Goal: Task Accomplishment & Management: Complete application form

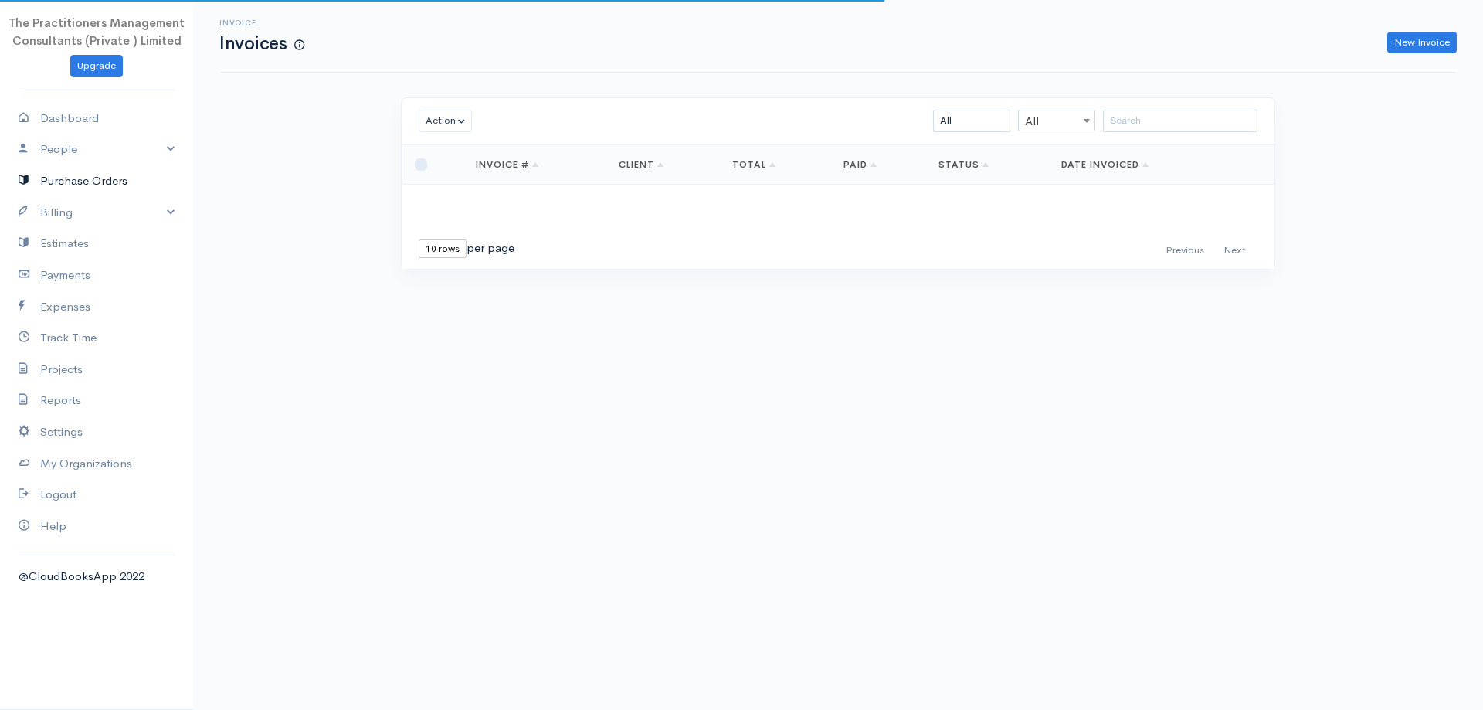
click at [74, 185] on link "Purchase Orders" at bounding box center [96, 181] width 193 height 32
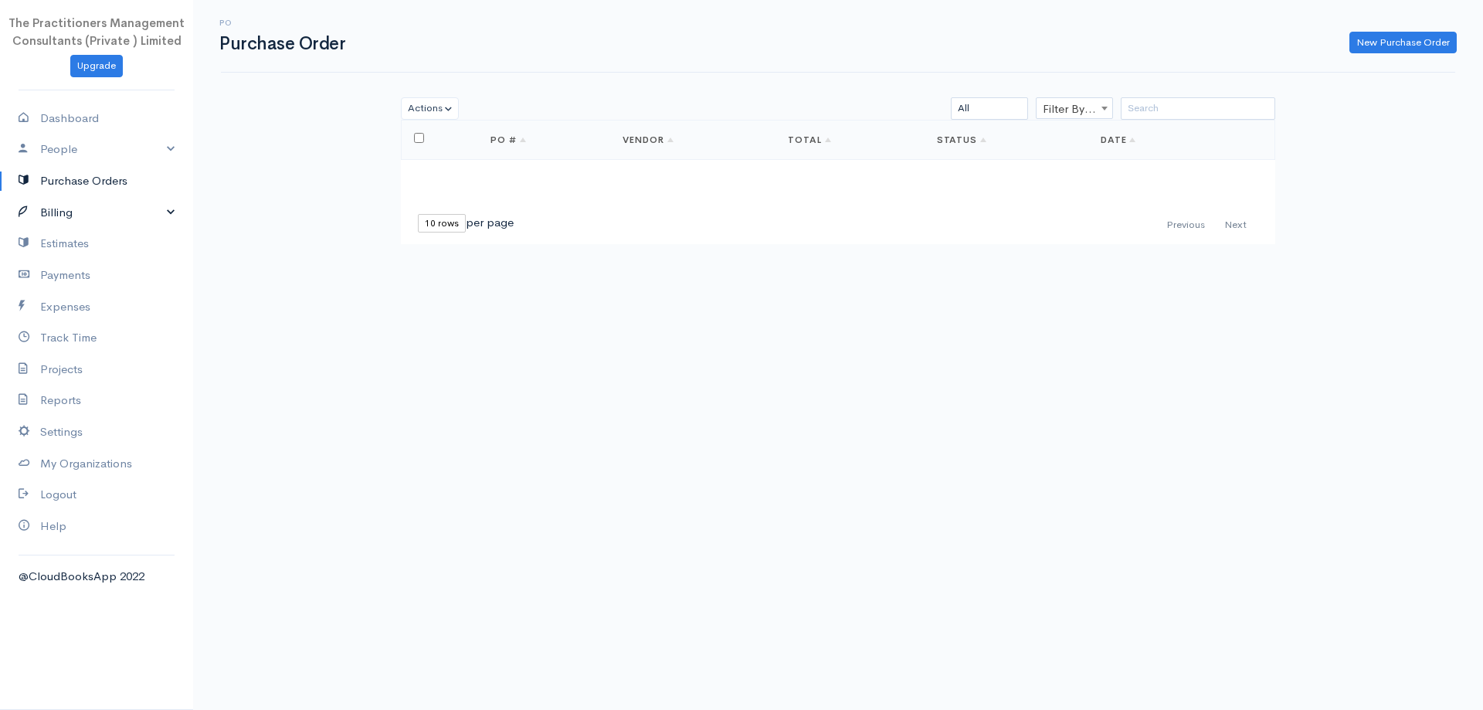
click at [59, 222] on link "Billing" at bounding box center [96, 213] width 193 height 32
click at [50, 232] on link "Invoice" at bounding box center [96, 242] width 193 height 28
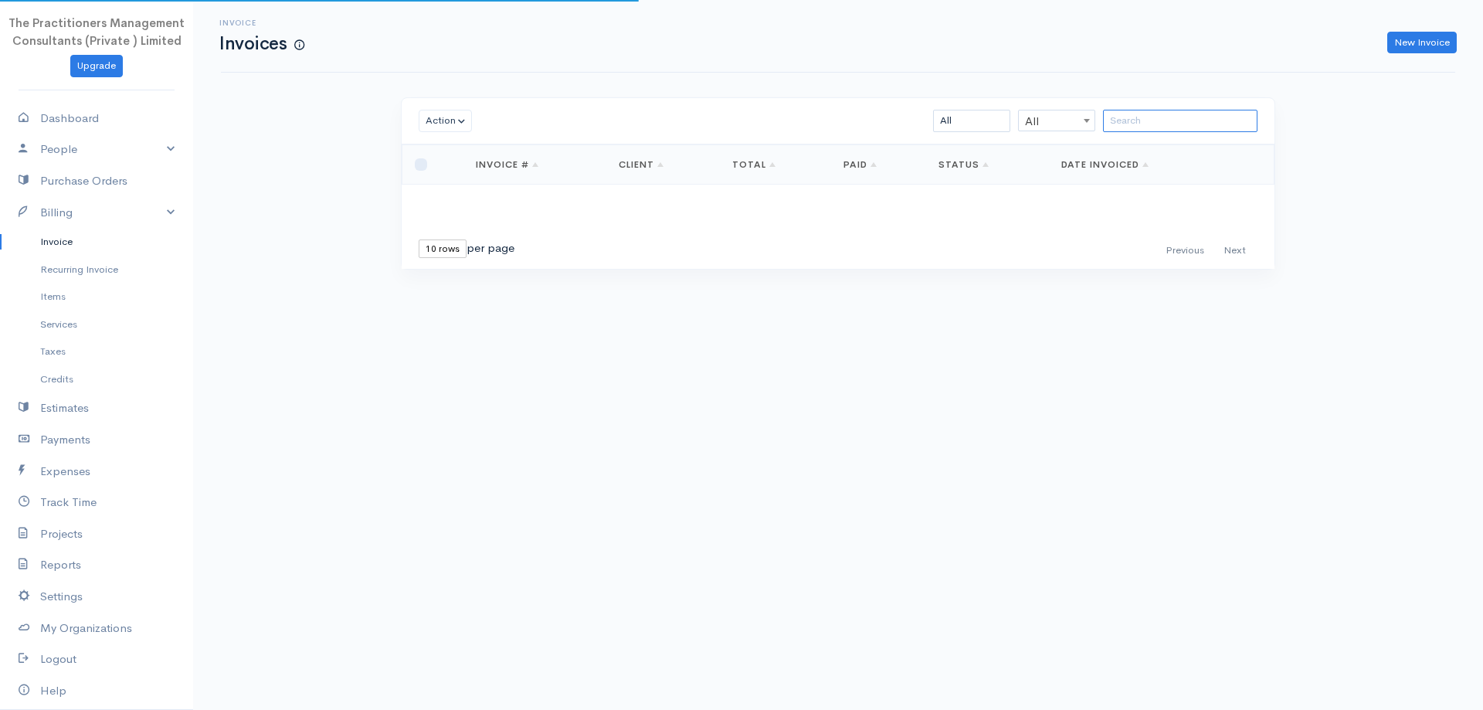
click at [1142, 116] on input "search" at bounding box center [1180, 121] width 154 height 22
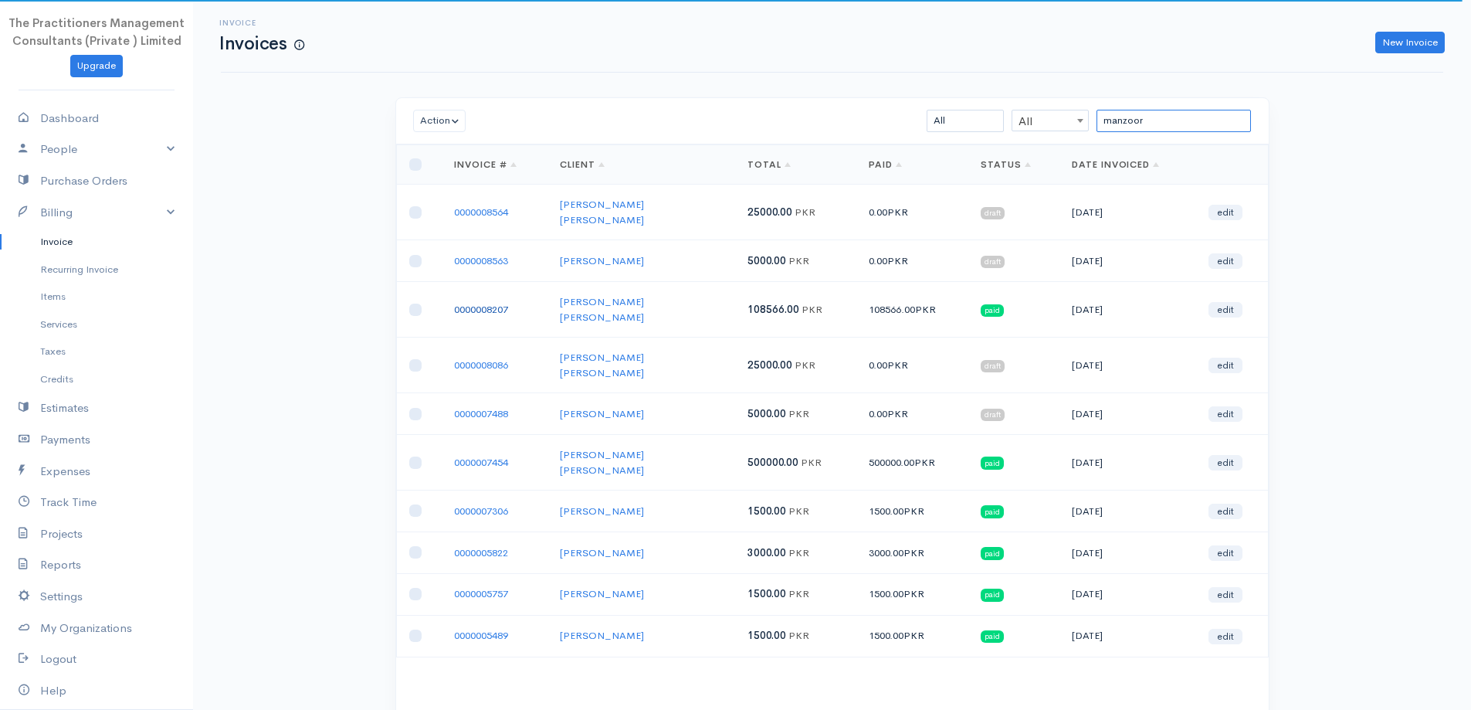
type input "manzoor"
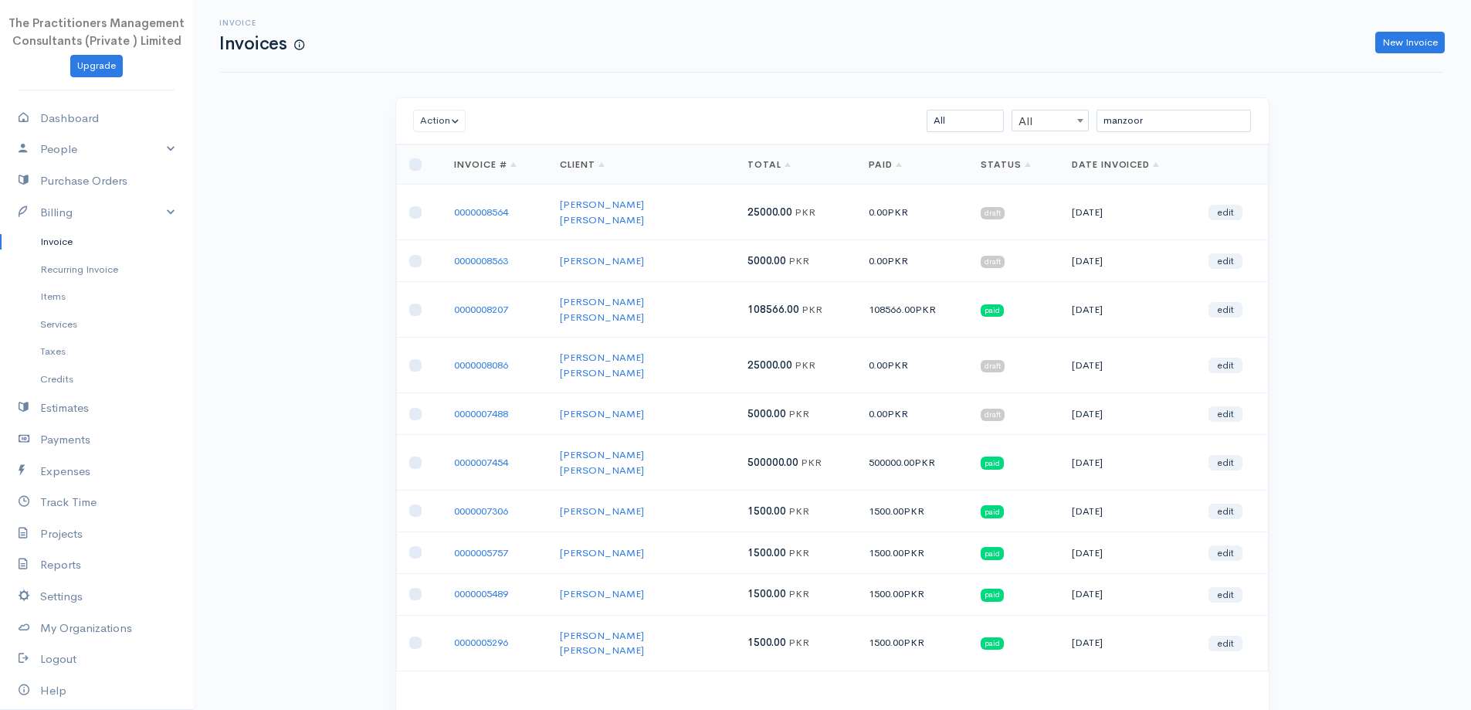
click at [470, 307] on td "0000008207" at bounding box center [495, 310] width 106 height 56
click at [470, 296] on td "0000008207" at bounding box center [495, 310] width 106 height 56
click at [470, 303] on link "0000008207" at bounding box center [481, 309] width 54 height 13
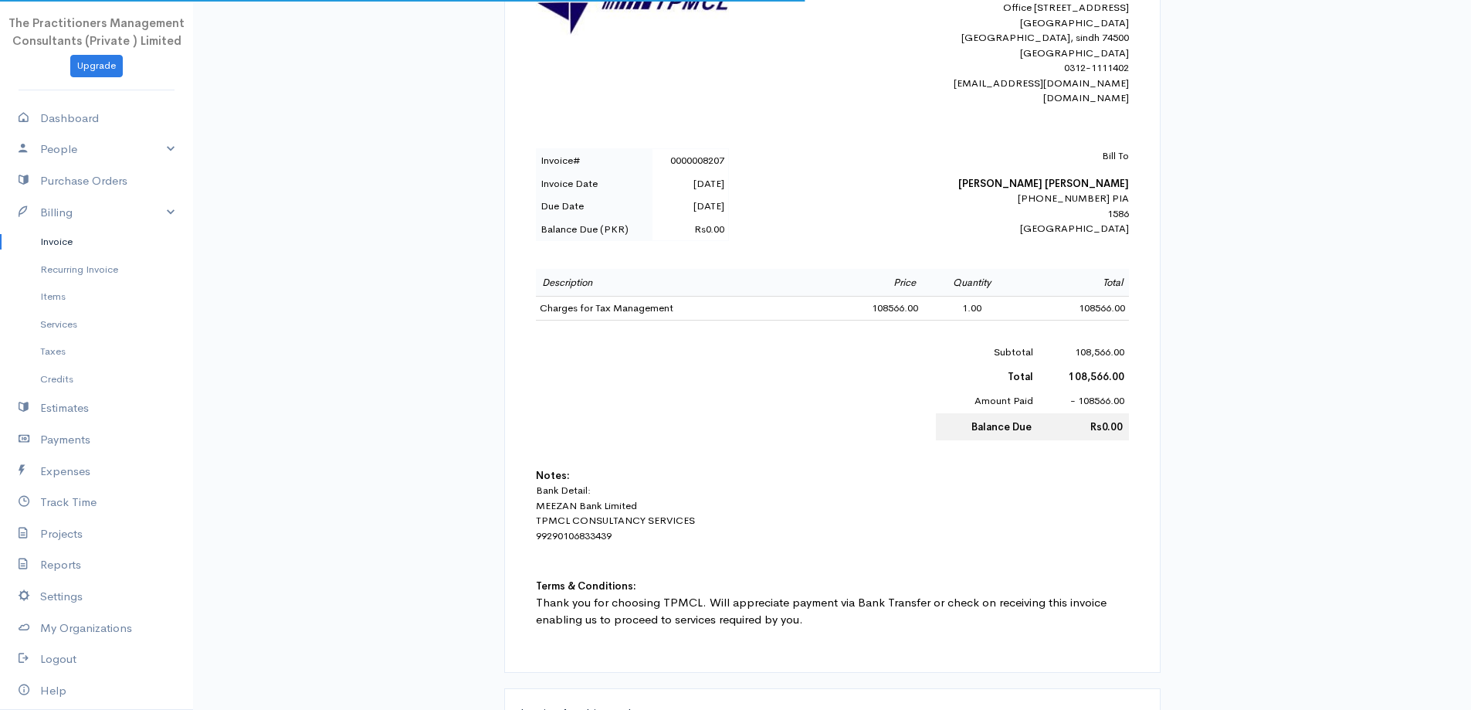
scroll to position [386, 0]
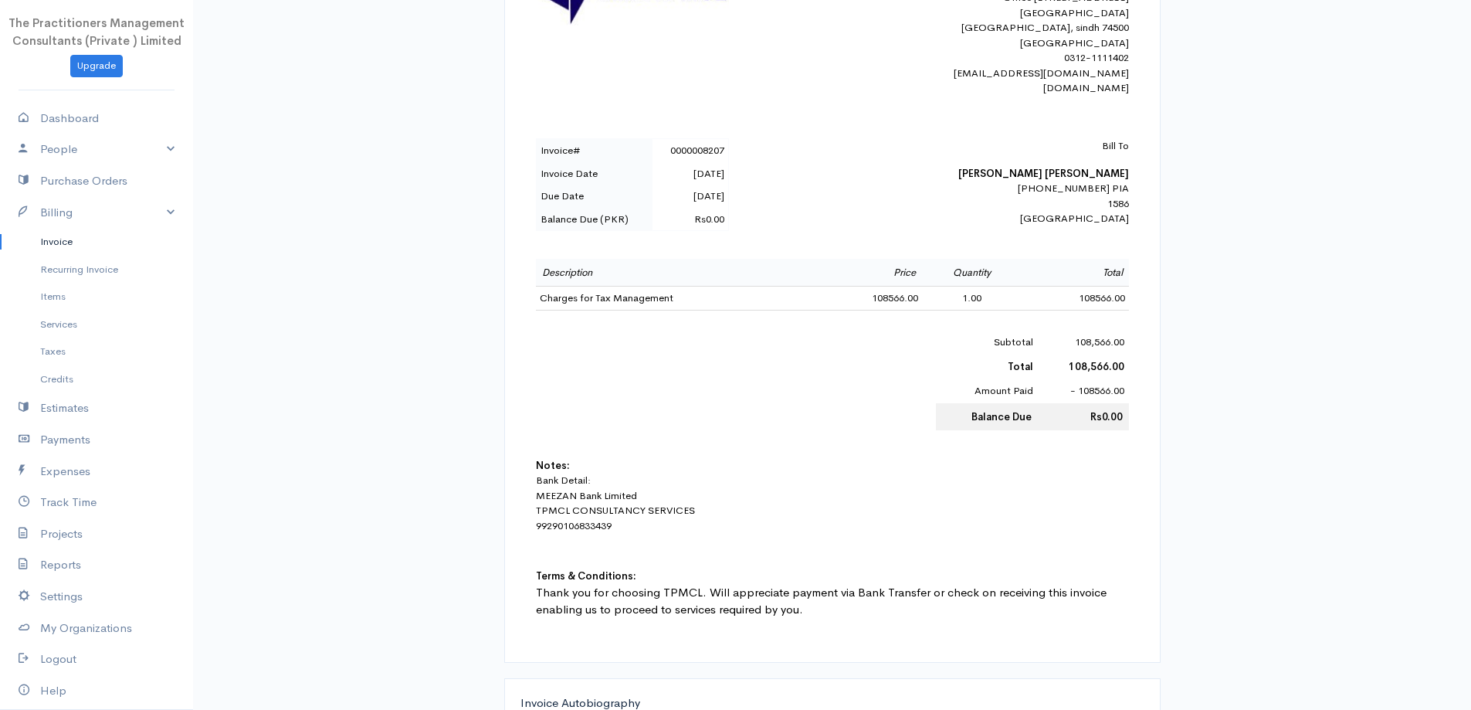
click at [590, 337] on div "INVOICE The Practitioners Management Consultants (Private ) Limited [STREET_ADD…" at bounding box center [833, 262] width 624 height 768
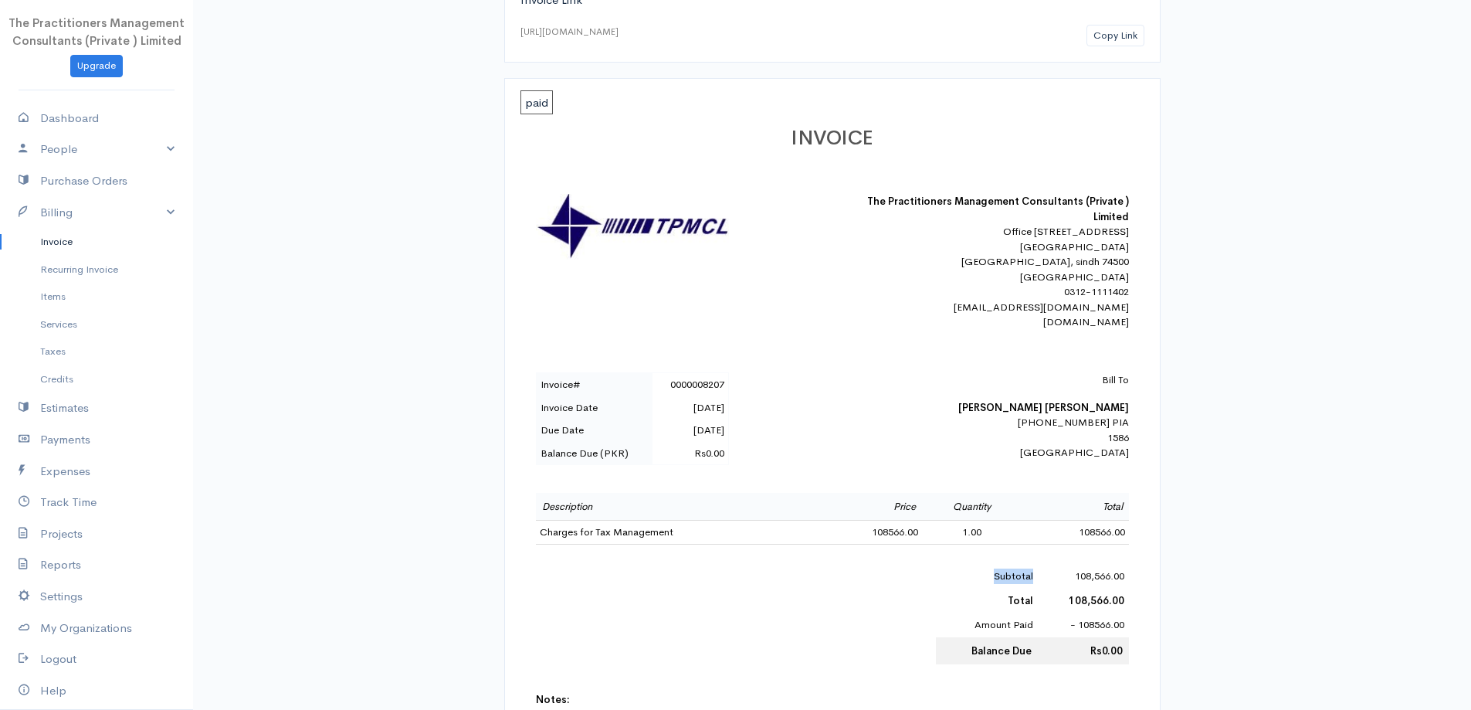
scroll to position [0, 0]
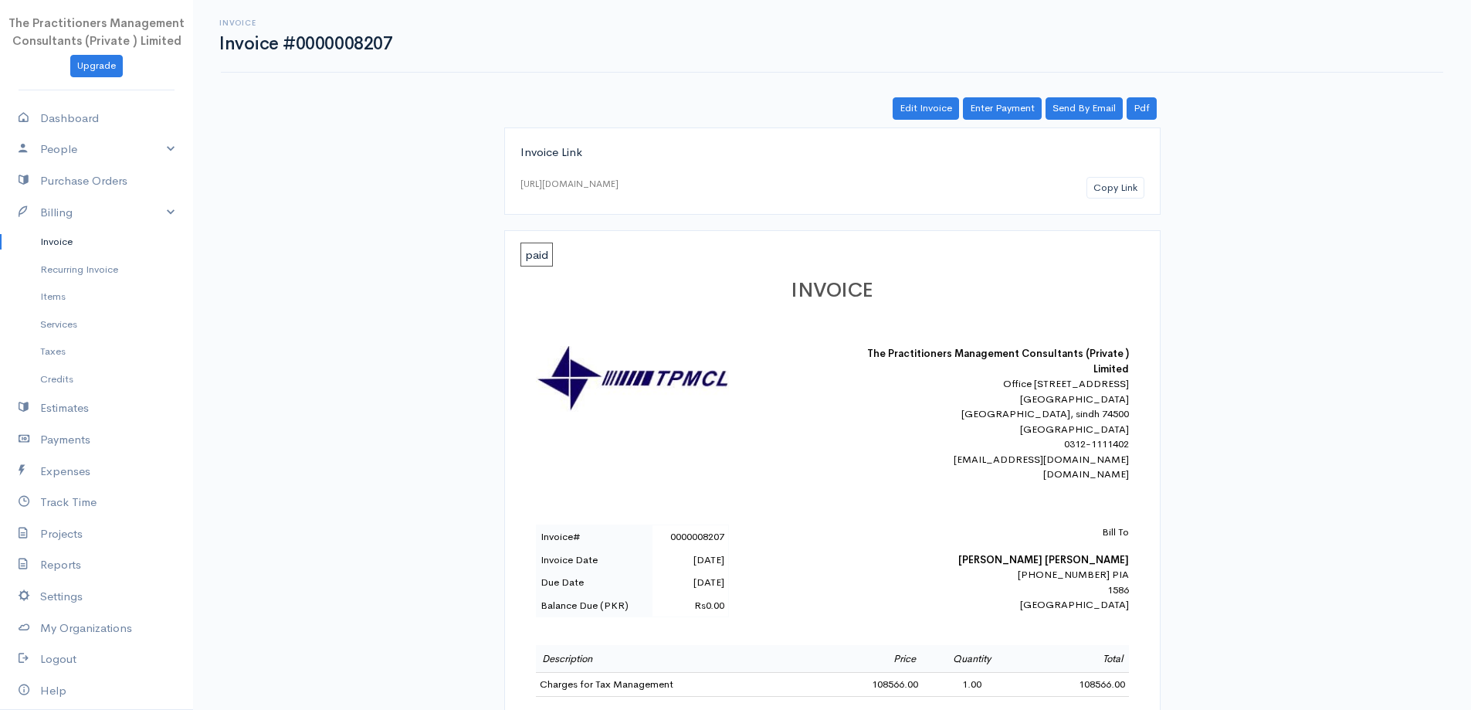
click at [111, 249] on link "Invoice" at bounding box center [96, 242] width 193 height 28
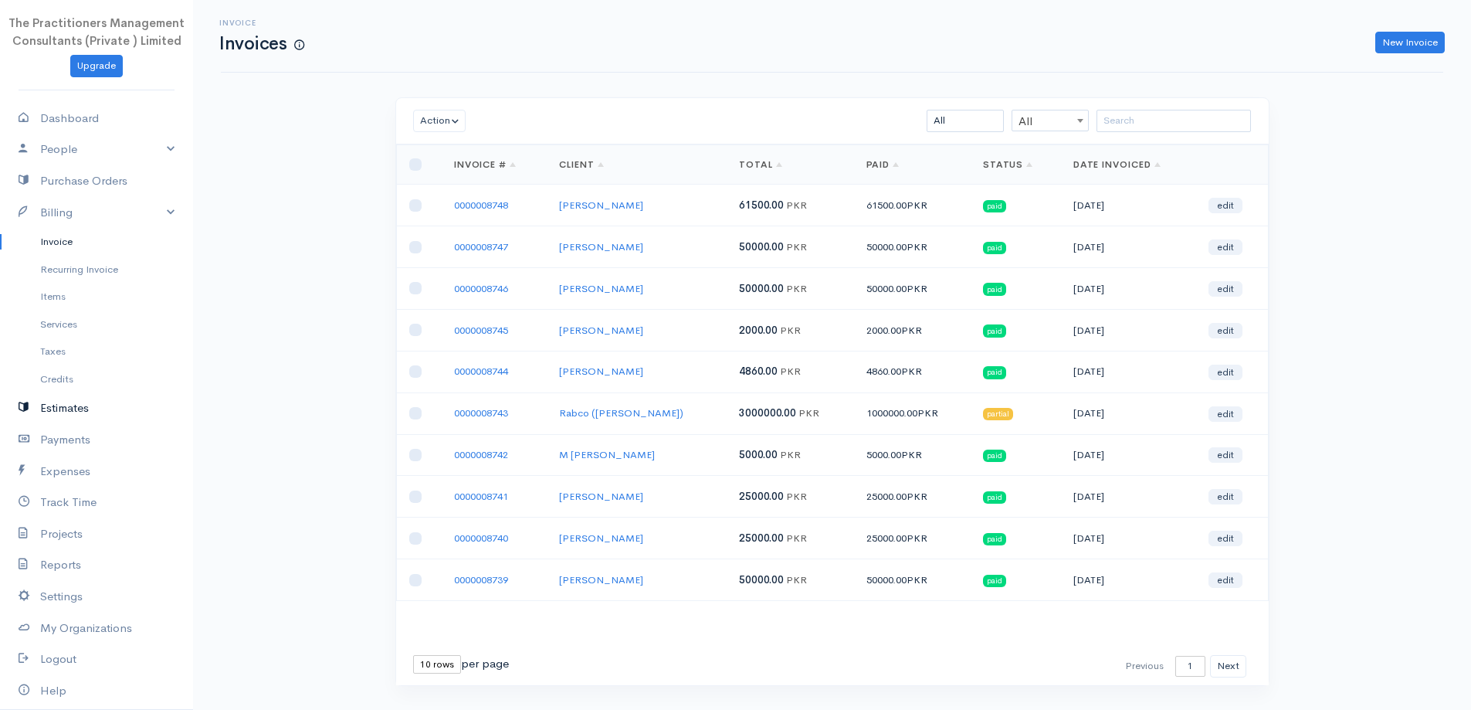
drag, startPoint x: 12, startPoint y: 408, endPoint x: 43, endPoint y: 433, distance: 40.0
click at [13, 408] on link "Estimates" at bounding box center [96, 408] width 193 height 32
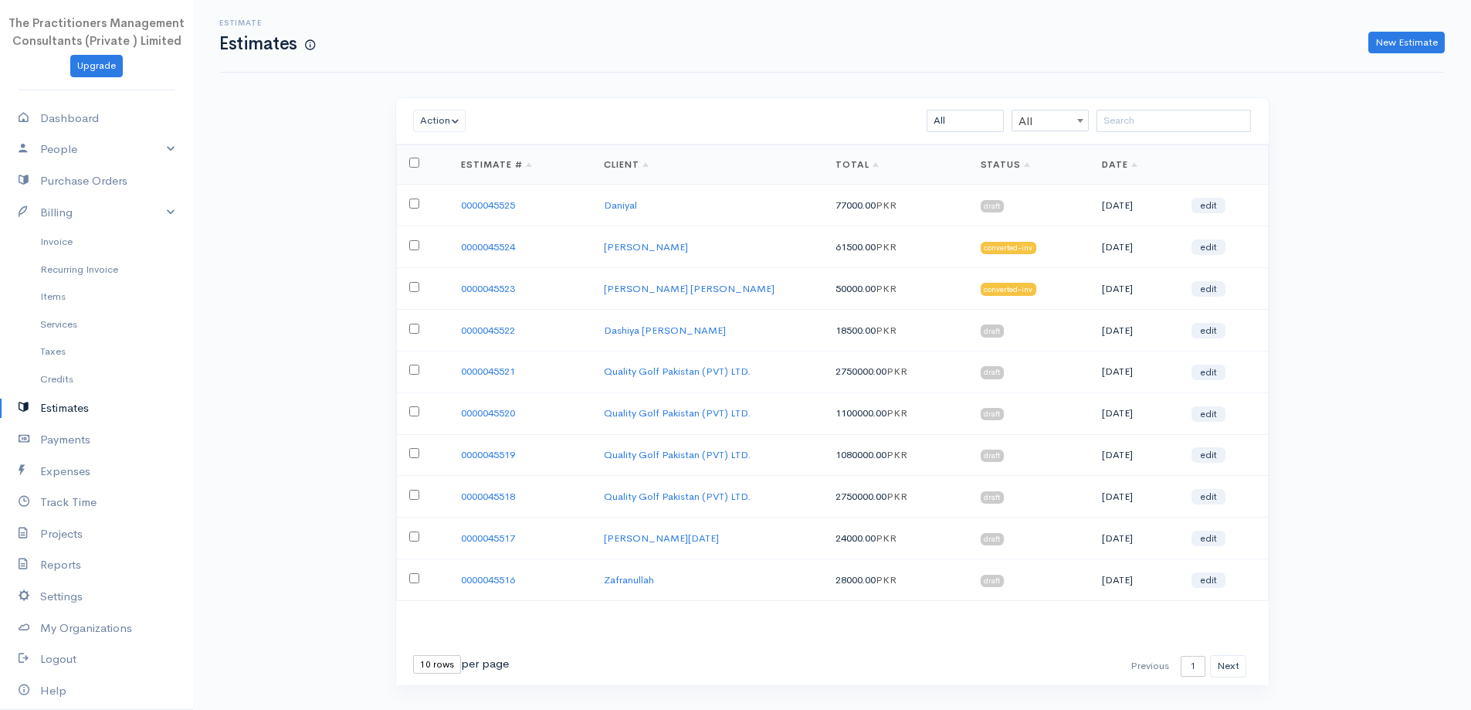
click at [1425, 56] on div "Estimate Estimates New Estimate" at bounding box center [832, 36] width 1223 height 73
click at [1415, 49] on link "New Estimate" at bounding box center [1407, 43] width 76 height 22
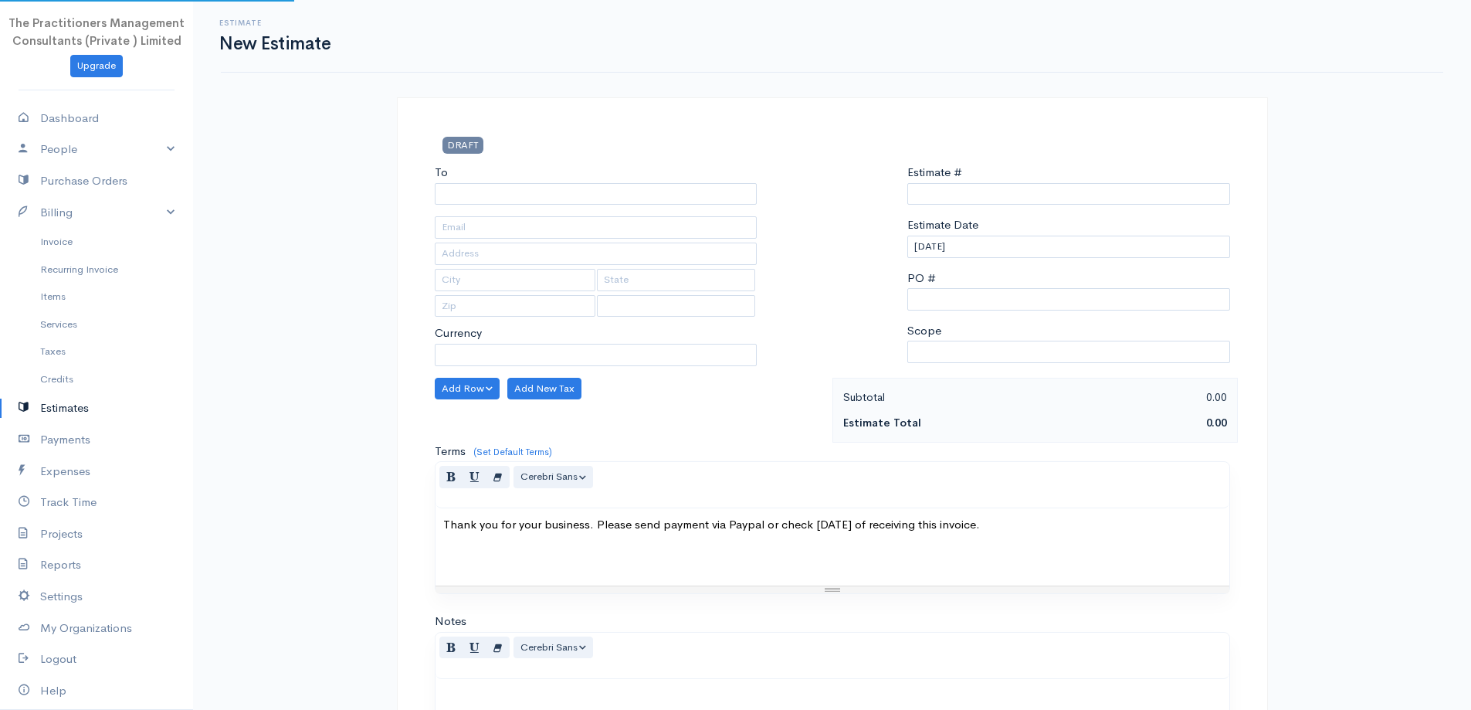
select select "PKR"
type input "0000045526"
select select "[GEOGRAPHIC_DATA]"
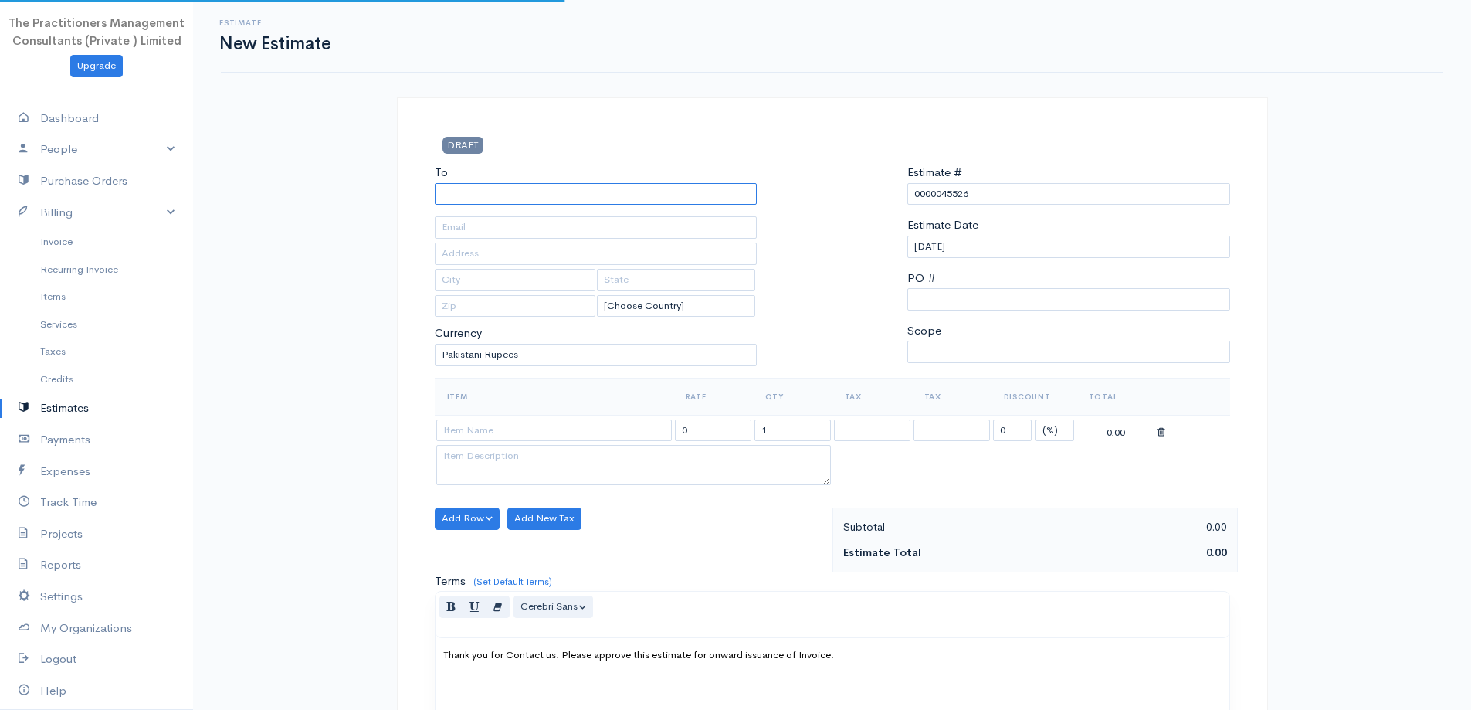
click at [734, 195] on input "To" at bounding box center [596, 194] width 323 height 22
type input "[PERSON_NAME]"
drag, startPoint x: 864, startPoint y: 68, endPoint x: 854, endPoint y: 70, distance: 10.3
click at [862, 68] on div "Estimate New Estimate" at bounding box center [832, 36] width 1223 height 73
click at [693, 219] on input "text" at bounding box center [596, 227] width 323 height 22
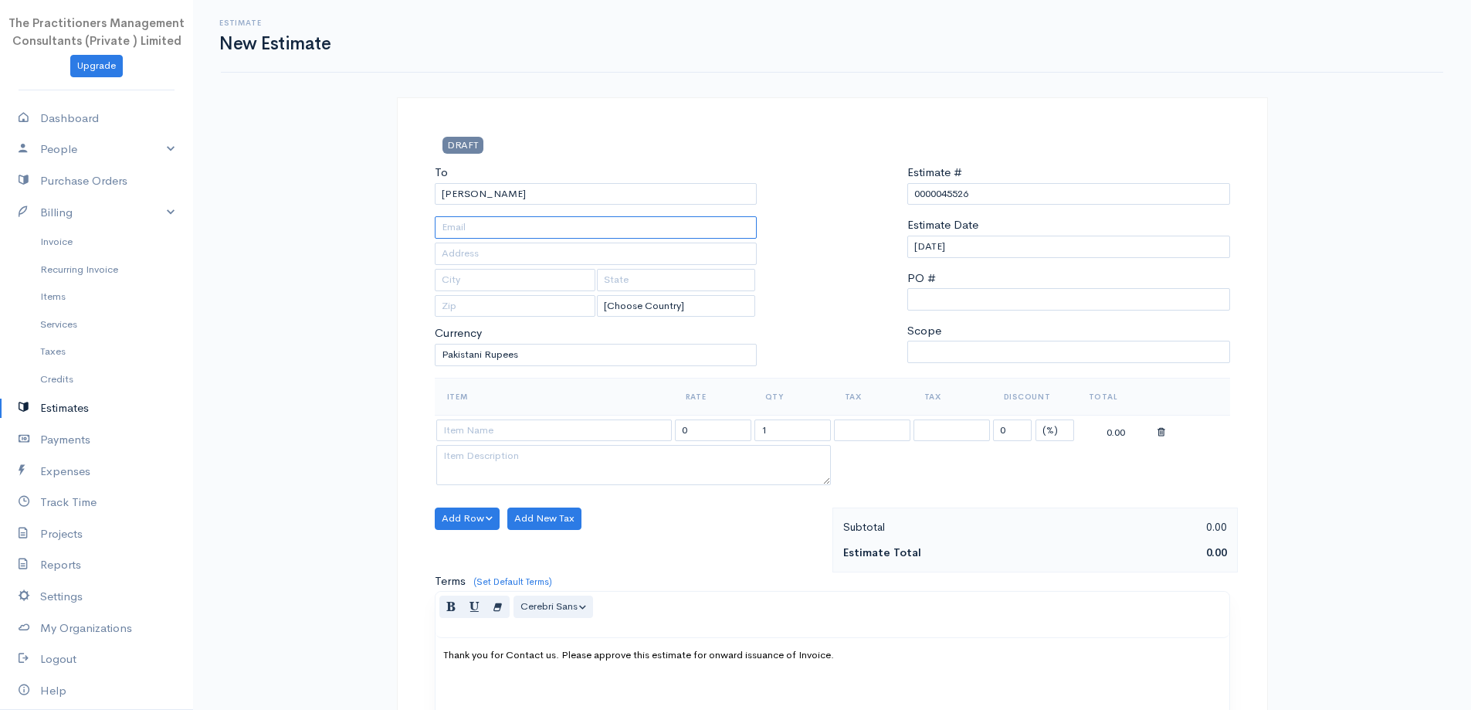
click at [453, 221] on input "text" at bounding box center [596, 227] width 323 height 22
type input "4"
type input "2"
type input "[PHONE_NUMBER]"
click at [684, 362] on select "U.S. Dollars Canadian Dollars British Pounds Sterling Euros Australian Dollars …" at bounding box center [596, 355] width 323 height 22
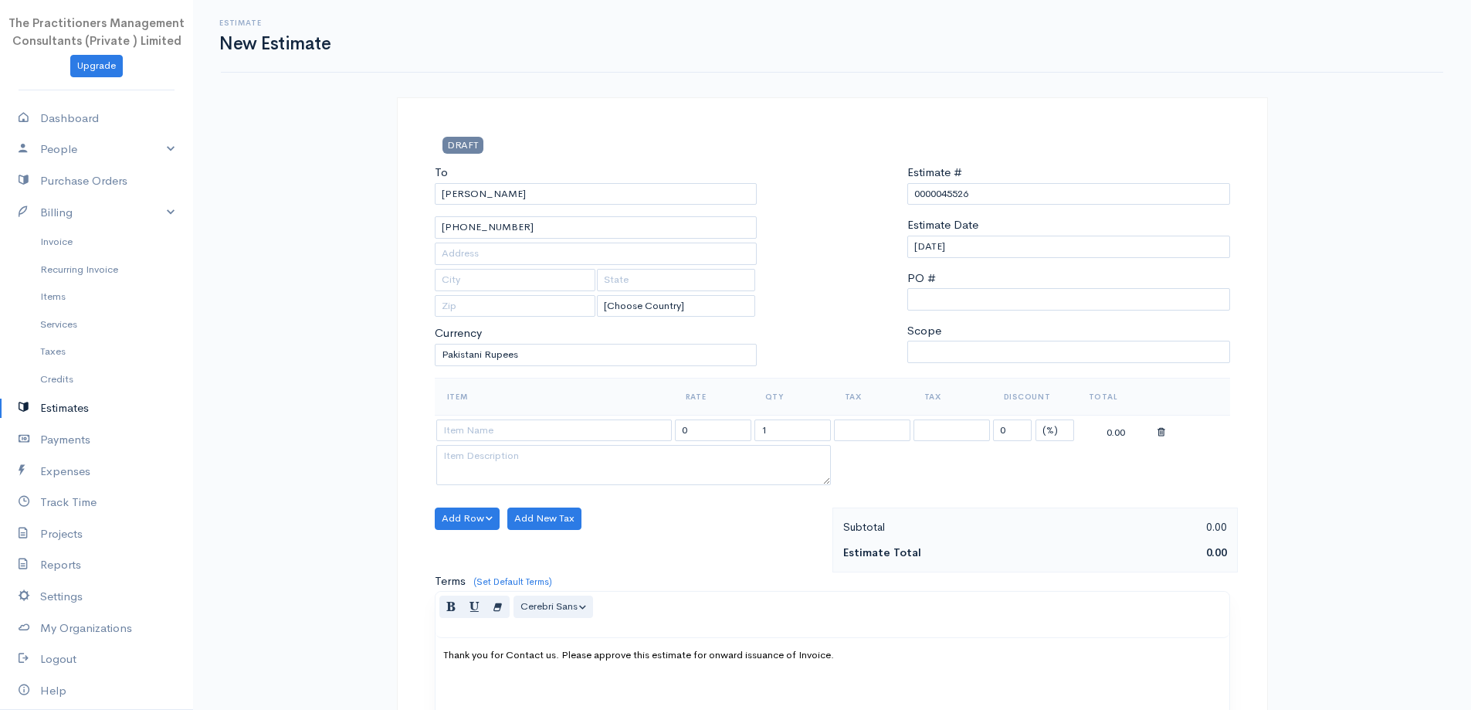
click at [817, 374] on div at bounding box center [832, 271] width 135 height 214
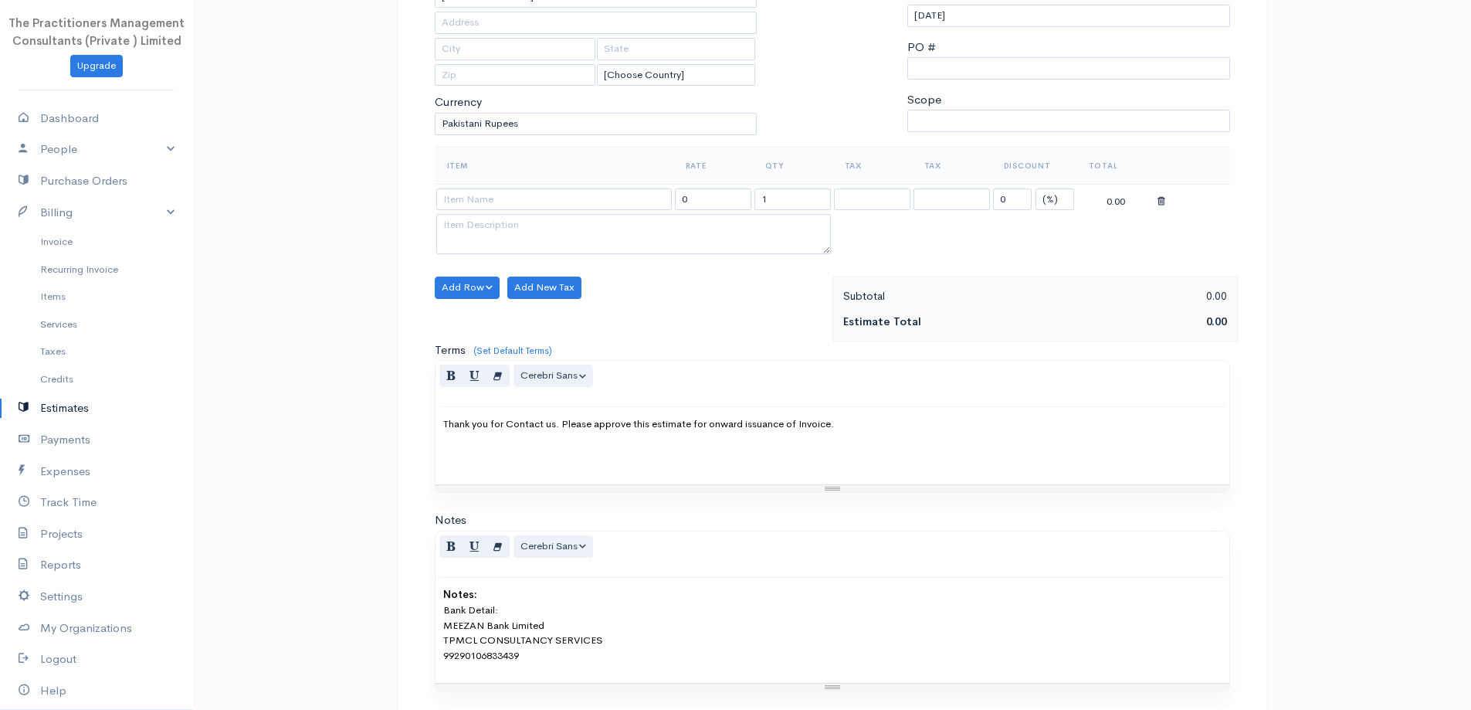
scroll to position [232, 0]
click at [622, 205] on input at bounding box center [554, 199] width 236 height 22
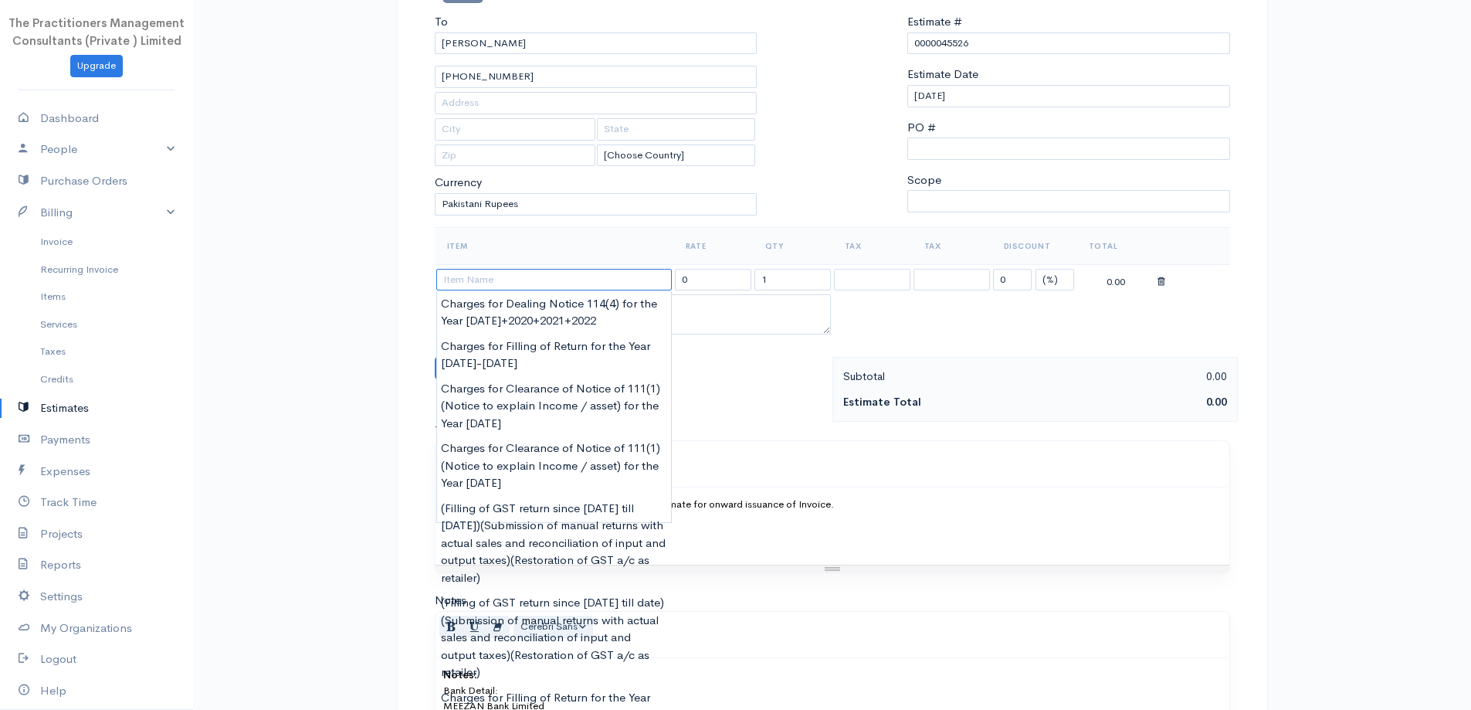
scroll to position [0, 0]
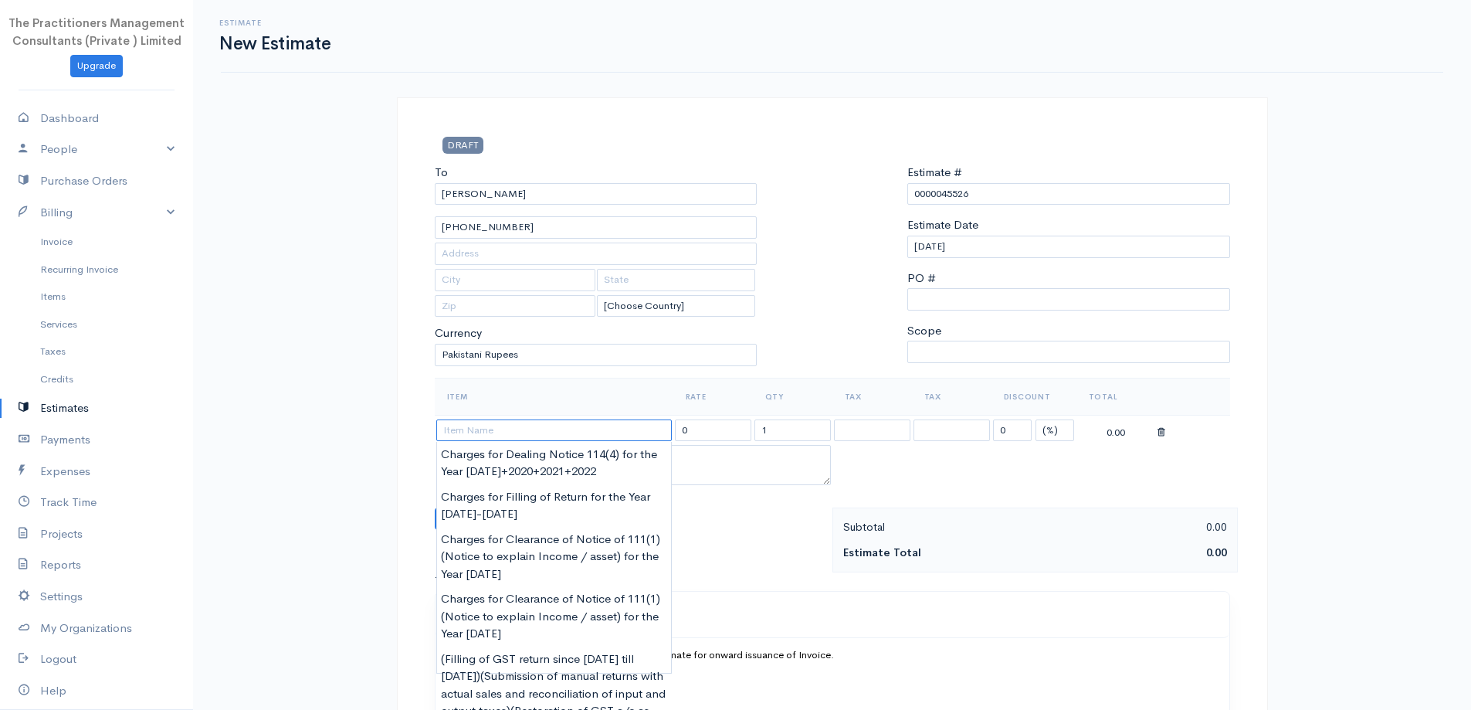
click at [536, 434] on input at bounding box center [554, 430] width 236 height 22
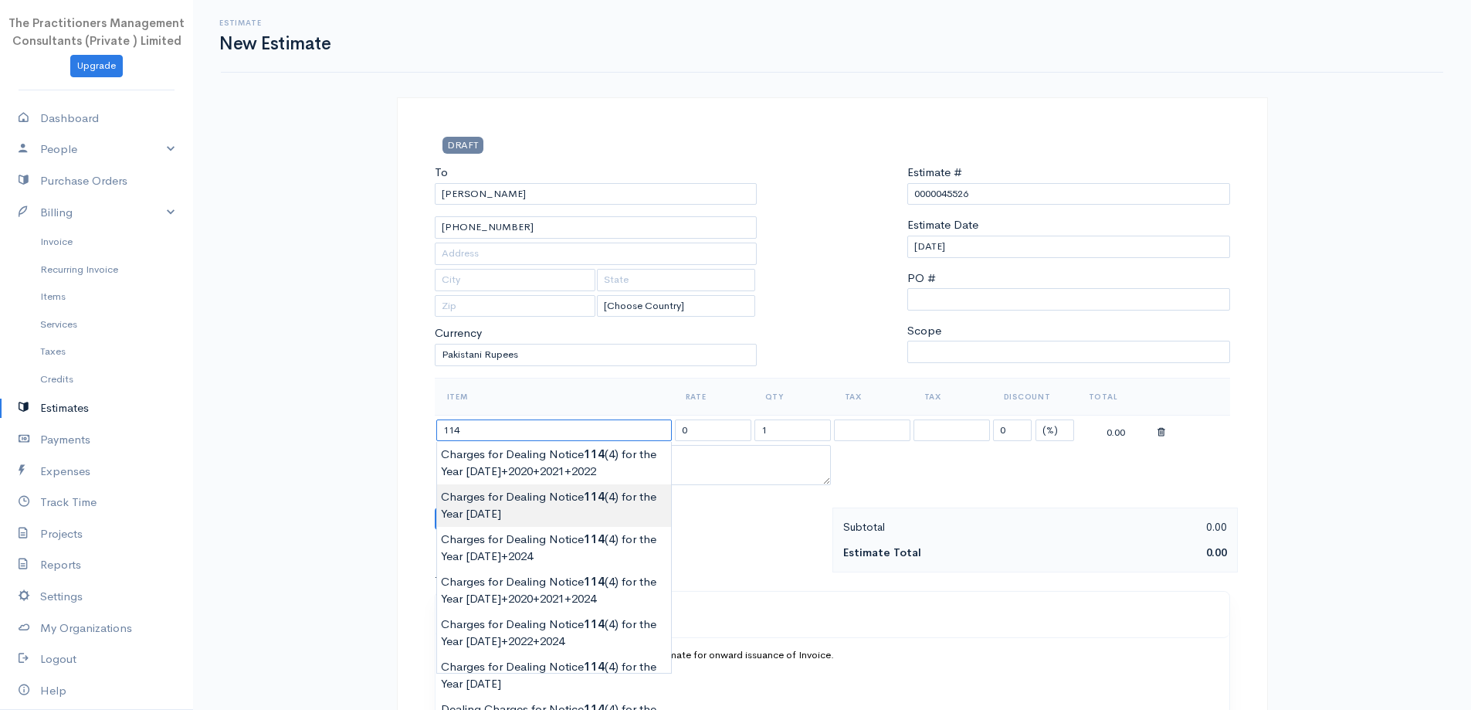
type input "Charges for Dealing Notice 114(4) for the Year [DATE]"
type input "10000.00"
click at [616, 505] on body "The Practitioners Management Consultants (Private ) Limited Upgrade Dashboard P…" at bounding box center [735, 513] width 1471 height 1027
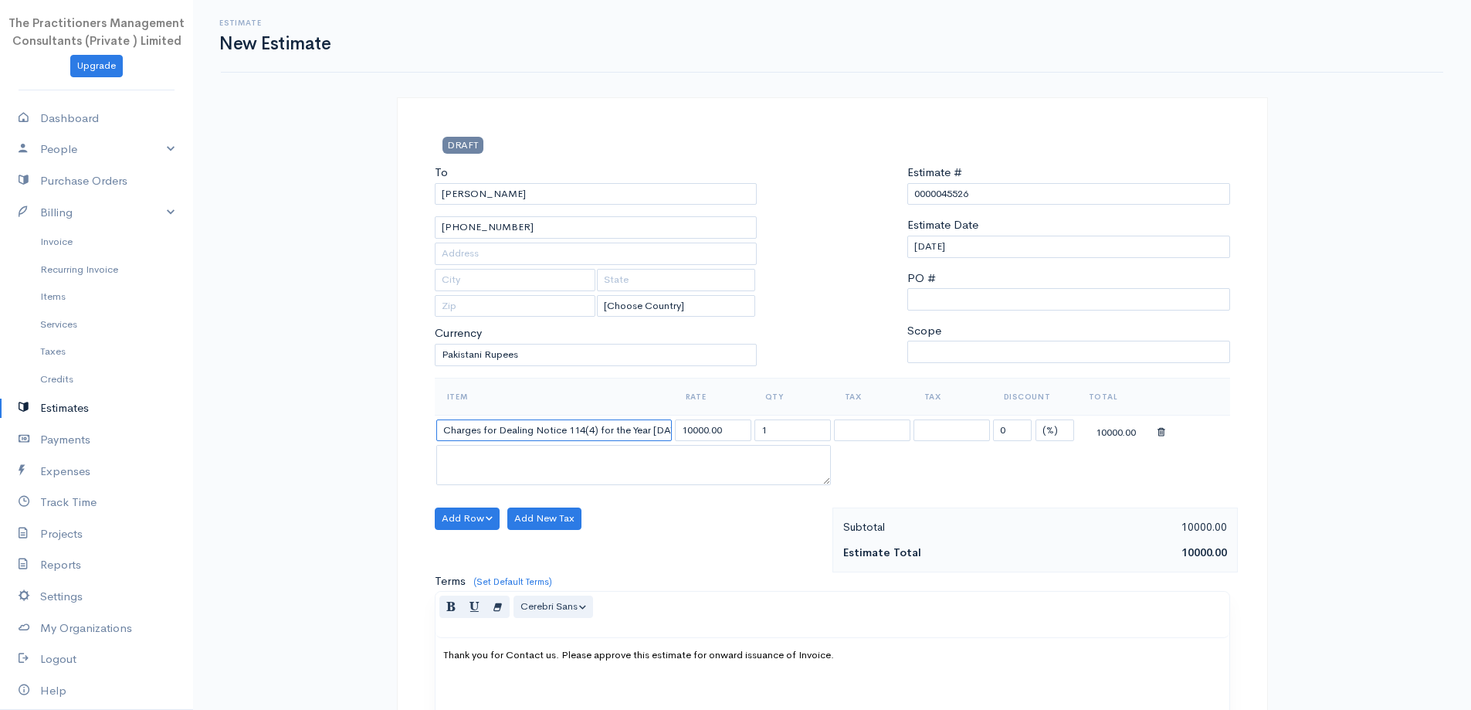
click at [638, 441] on input "Charges for Dealing Notice 114(4) for the Year [DATE]" at bounding box center [554, 430] width 236 height 22
type input "Charges for Dealing Notice 114(4) for the Year [DATE]+2020+2021+2022+2023"
click at [793, 438] on input "1" at bounding box center [793, 430] width 76 height 22
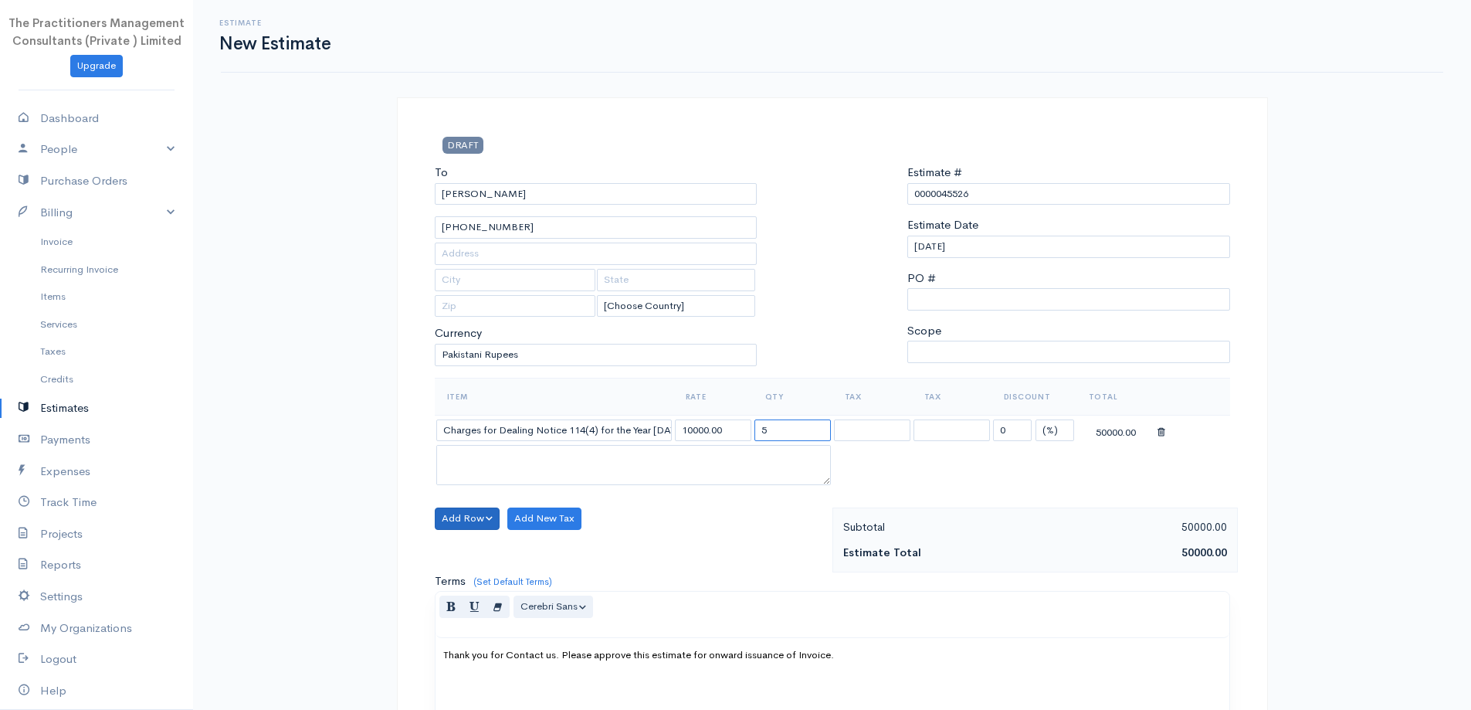
type input "5"
click at [482, 507] on button "Add Row" at bounding box center [468, 518] width 66 height 22
click at [513, 546] on link "Add Item Row" at bounding box center [497, 550] width 122 height 27
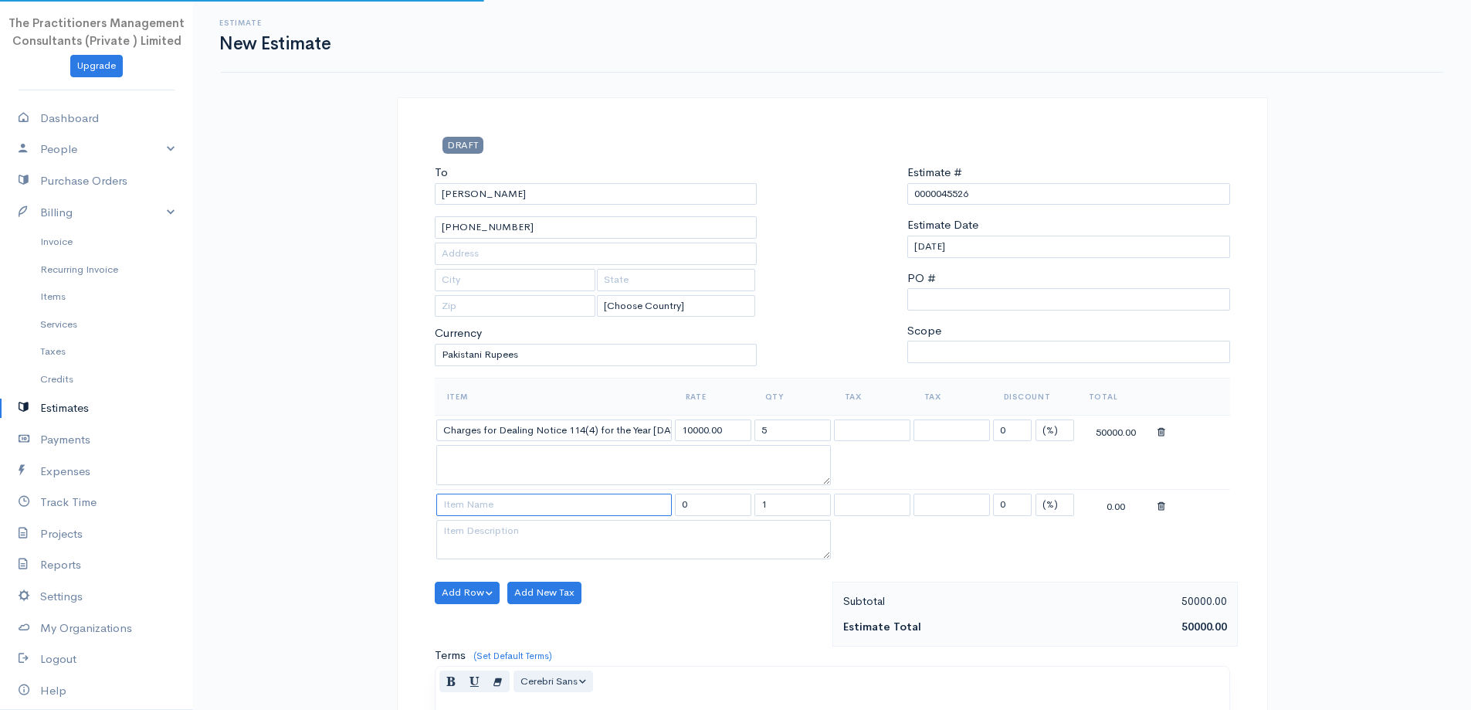
click at [498, 510] on input at bounding box center [554, 505] width 236 height 22
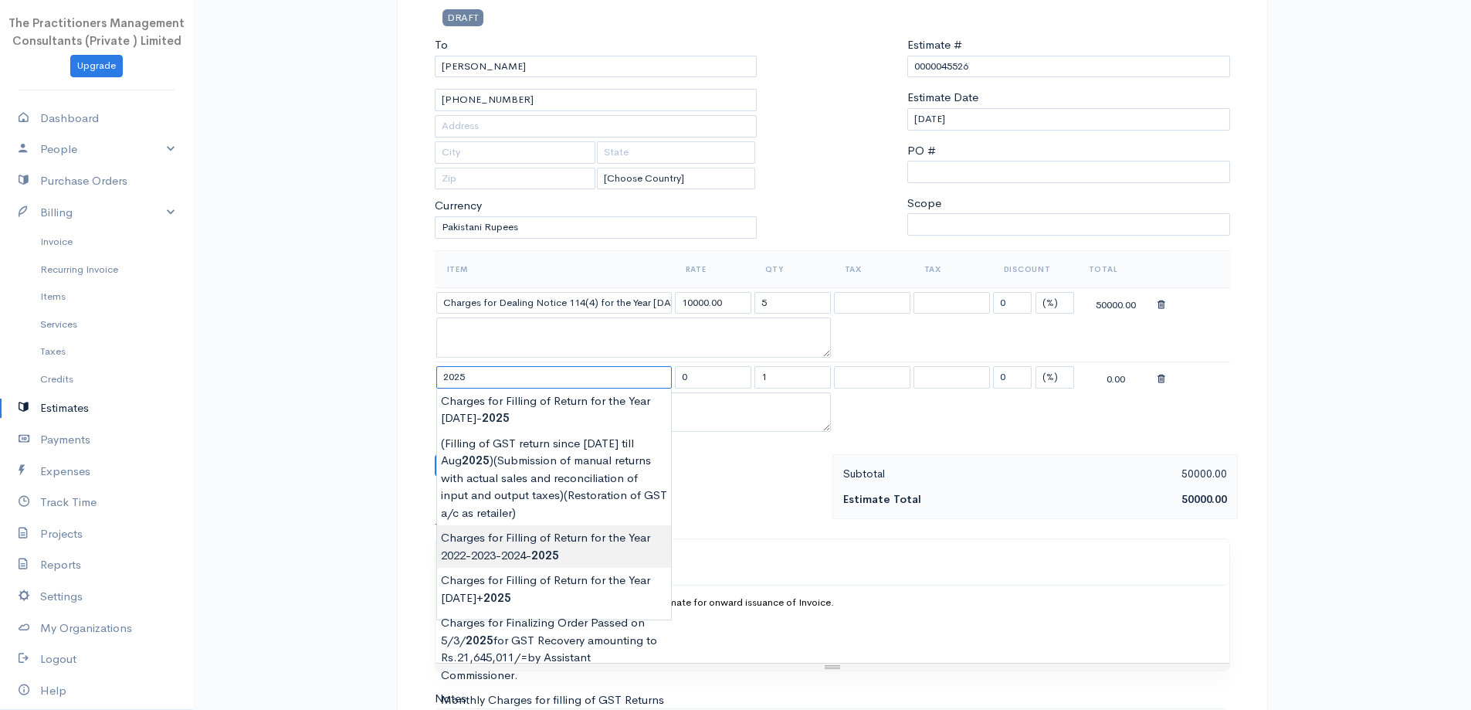
scroll to position [154, 0]
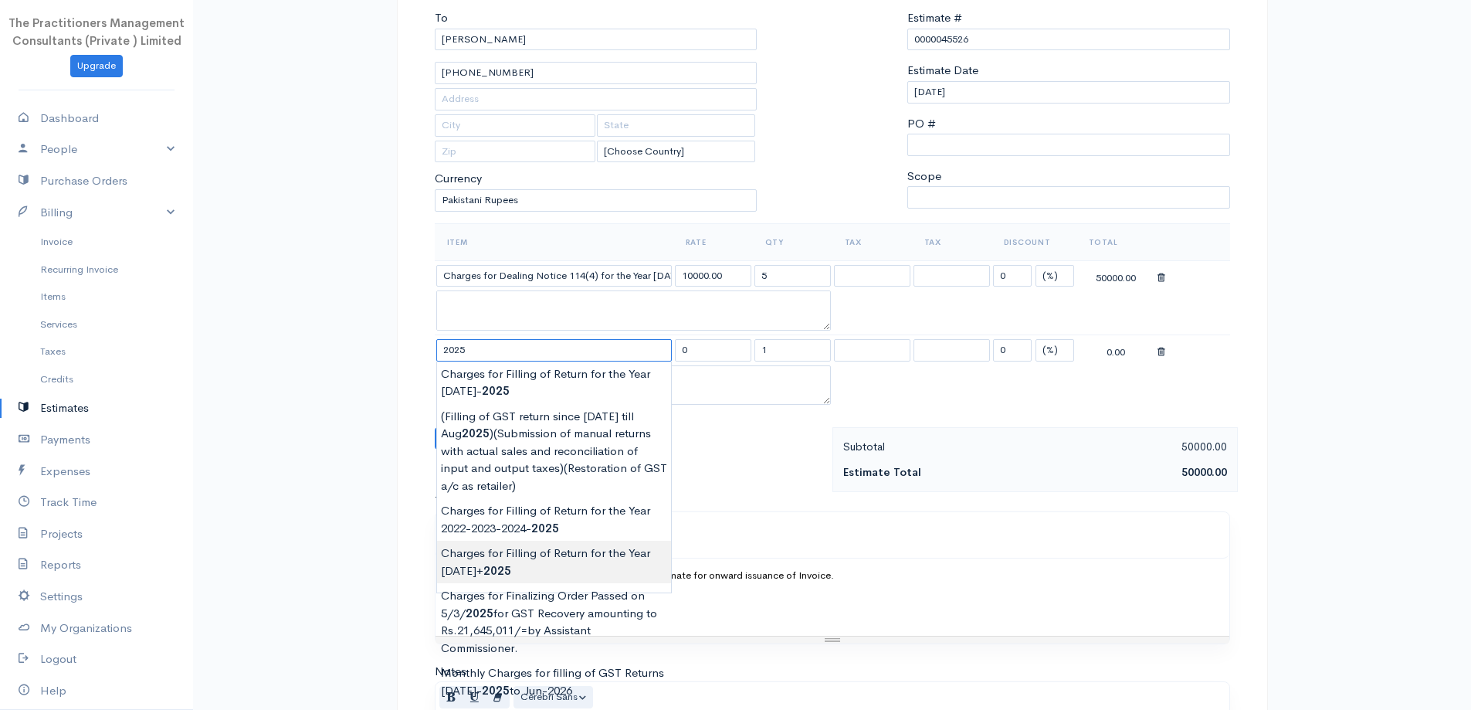
type input "Charges for Filling of Return for the Year [DATE]+2025"
type input "6000.00"
click at [579, 568] on body "The Practitioners Management Consultants (Private ) Limited Upgrade Dashboard P…" at bounding box center [735, 396] width 1471 height 1101
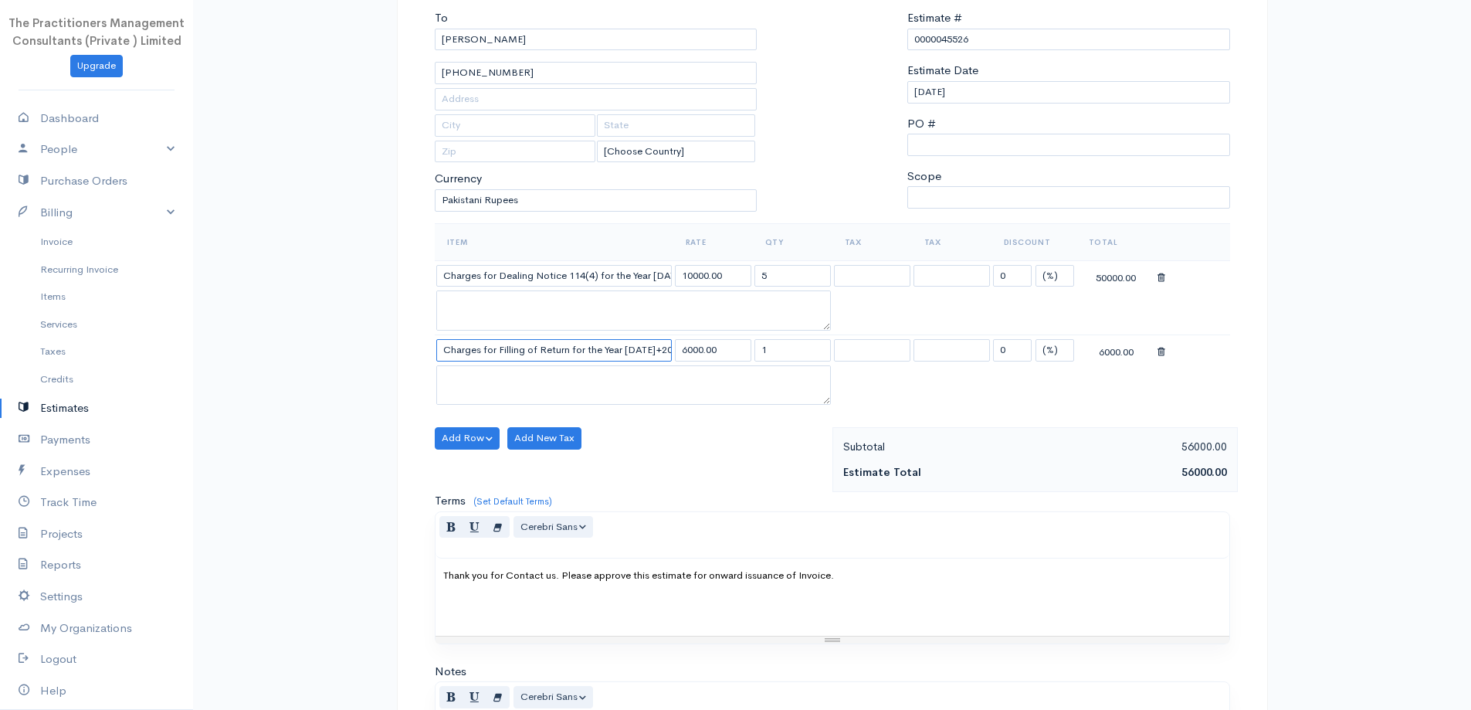
click at [656, 348] on input "Charges for Filling of Return for the Year [DATE]+2025" at bounding box center [554, 350] width 236 height 22
type input "Charges for Filling of Return for the Year [DATE]"
click at [690, 347] on input "6000.00" at bounding box center [713, 350] width 76 height 22
type input "6500.00"
click at [750, 485] on div "Add Row Add Item Row Add Time Row Add New Tax" at bounding box center [629, 459] width 405 height 65
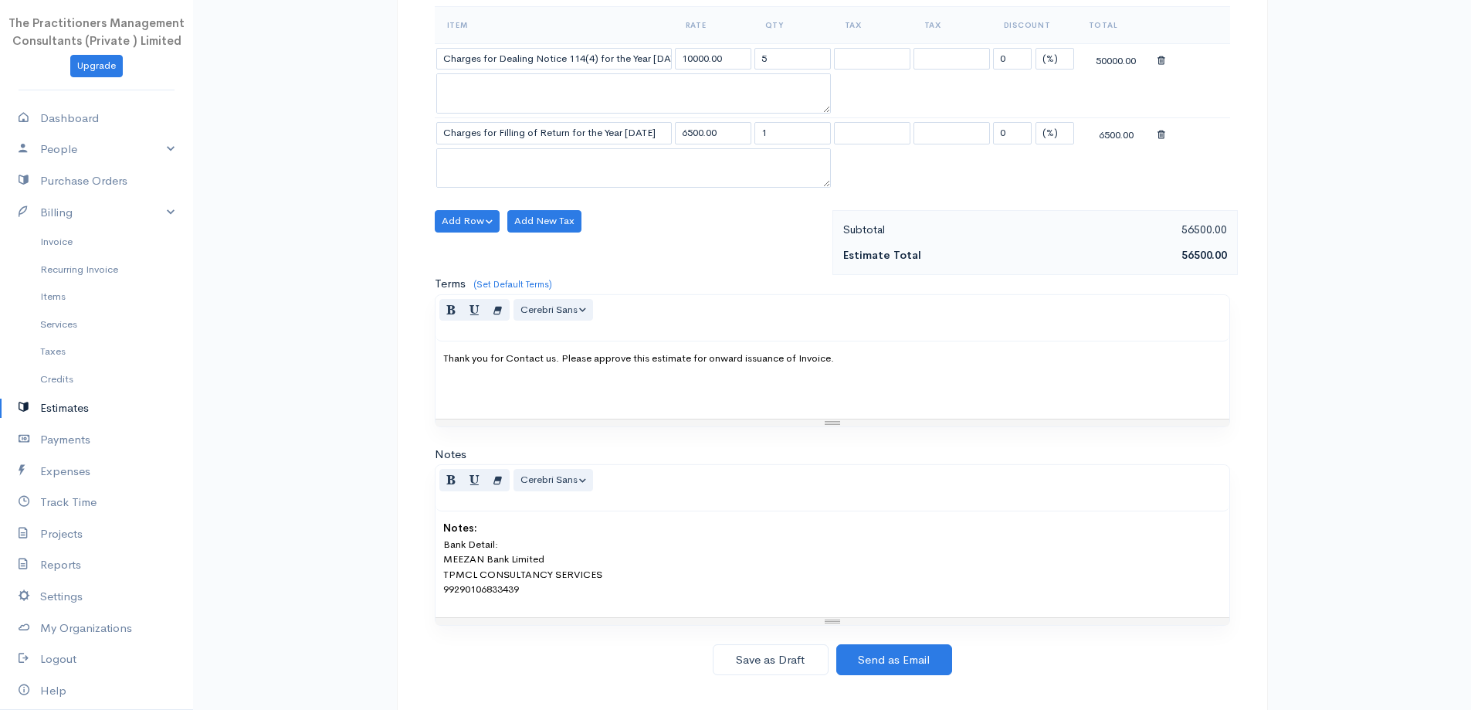
scroll to position [392, 0]
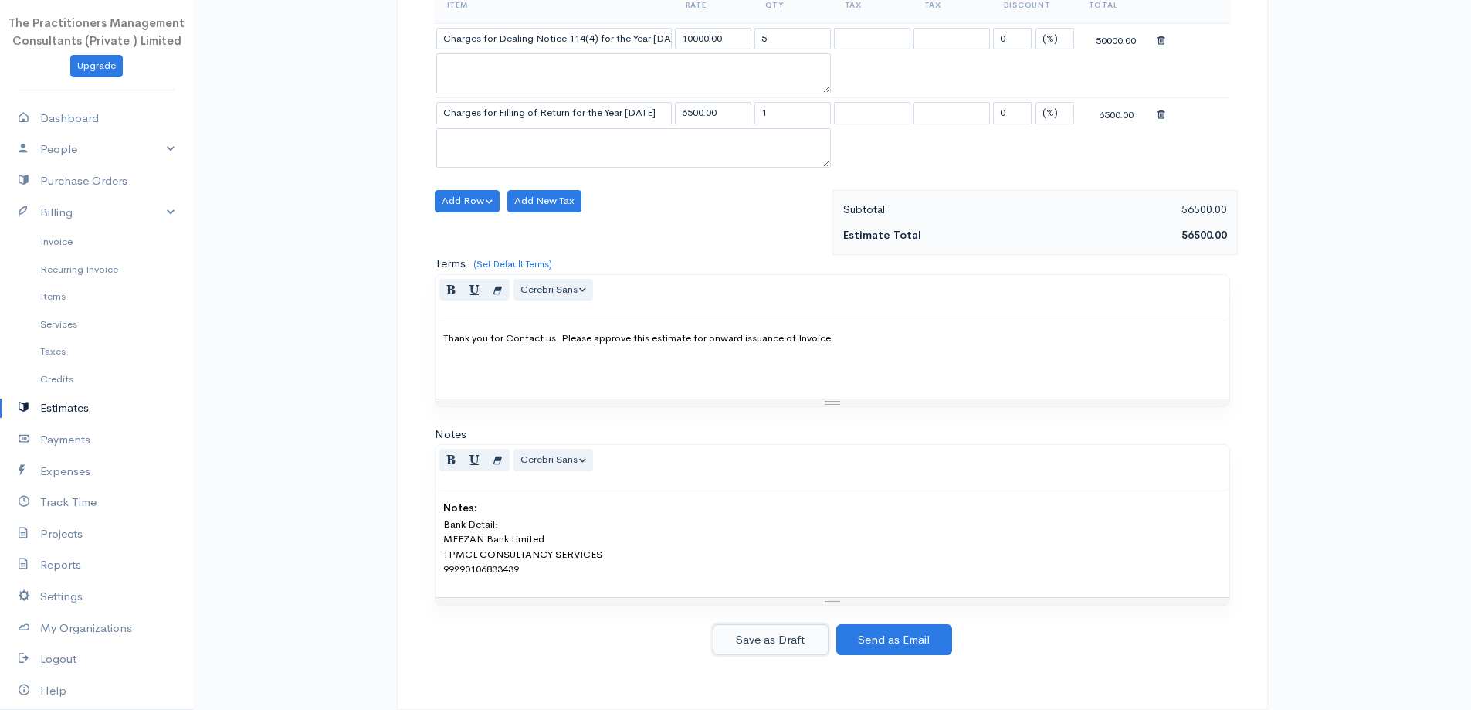
click at [819, 633] on button "Save as Draft" at bounding box center [771, 640] width 116 height 32
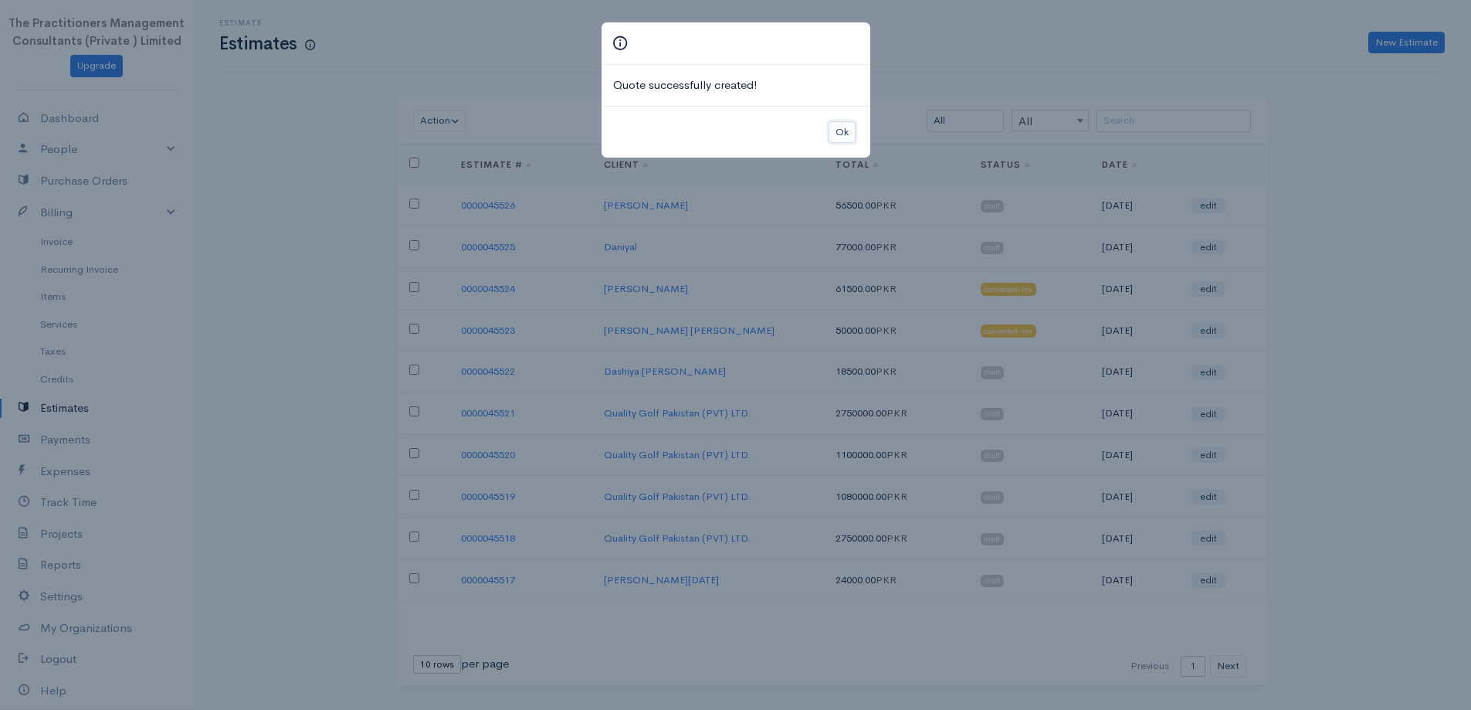
click at [846, 138] on button "Ok" at bounding box center [842, 132] width 27 height 22
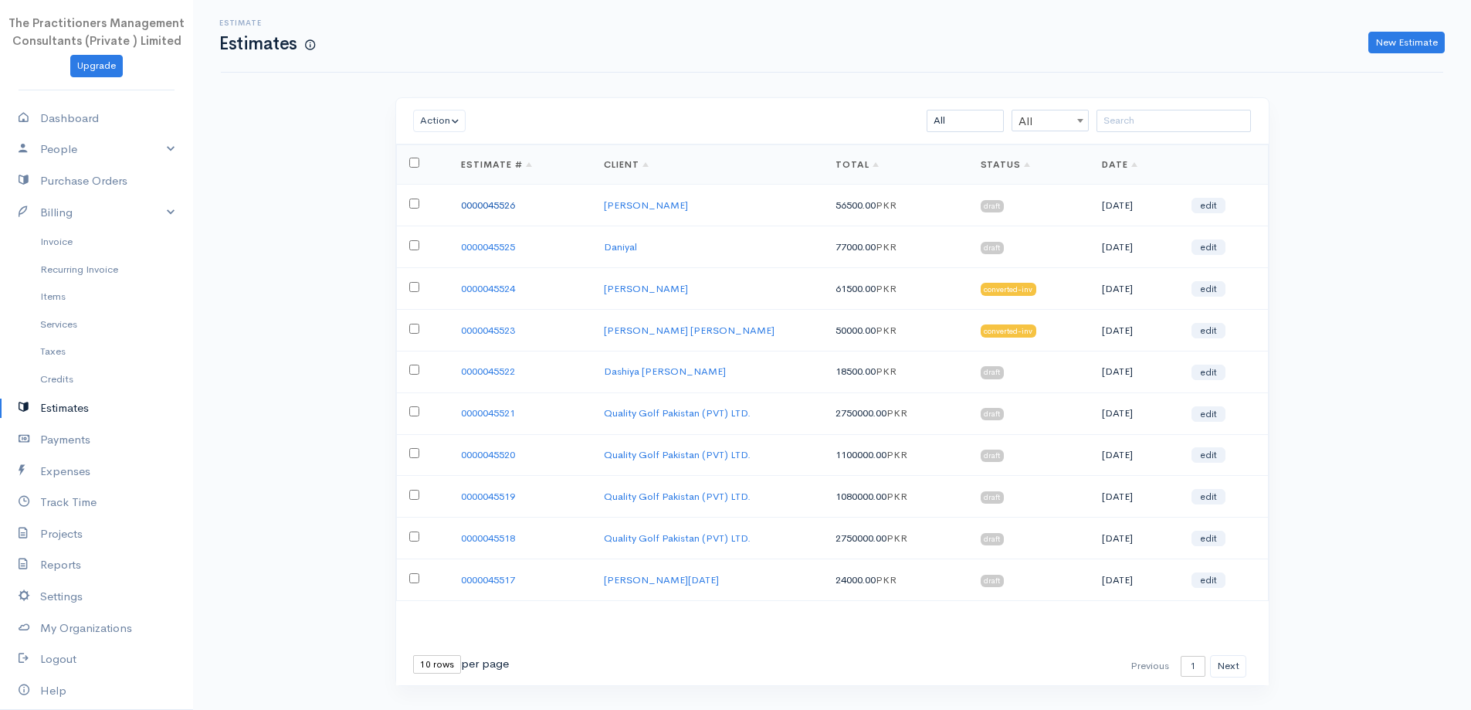
drag, startPoint x: 484, startPoint y: 205, endPoint x: 517, endPoint y: 207, distance: 33.3
click at [486, 205] on link "0000045526" at bounding box center [488, 204] width 54 height 13
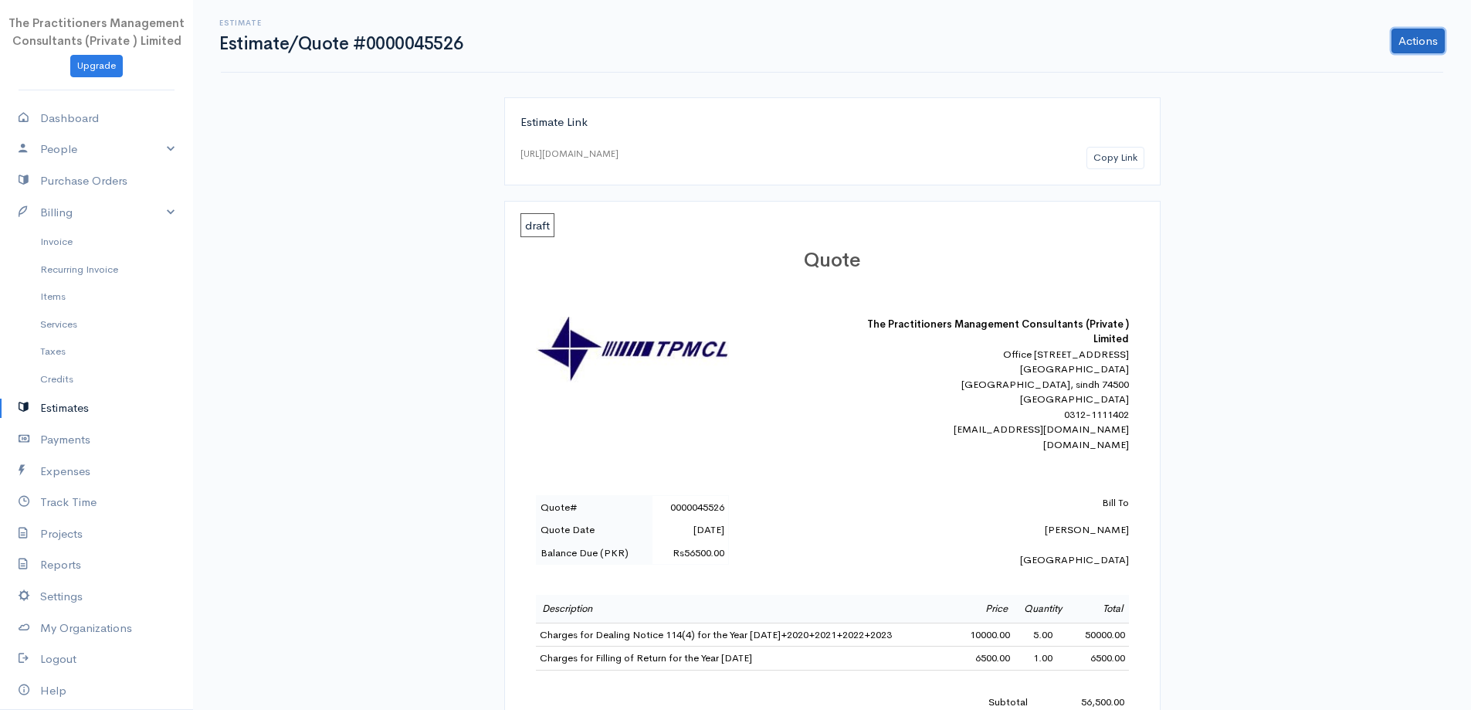
click at [1443, 34] on link "Actions" at bounding box center [1418, 41] width 53 height 25
click at [1362, 202] on link "PDF" at bounding box center [1379, 207] width 136 height 27
click at [34, 221] on icon at bounding box center [30, 212] width 22 height 19
click at [46, 232] on link "Invoice" at bounding box center [96, 242] width 193 height 28
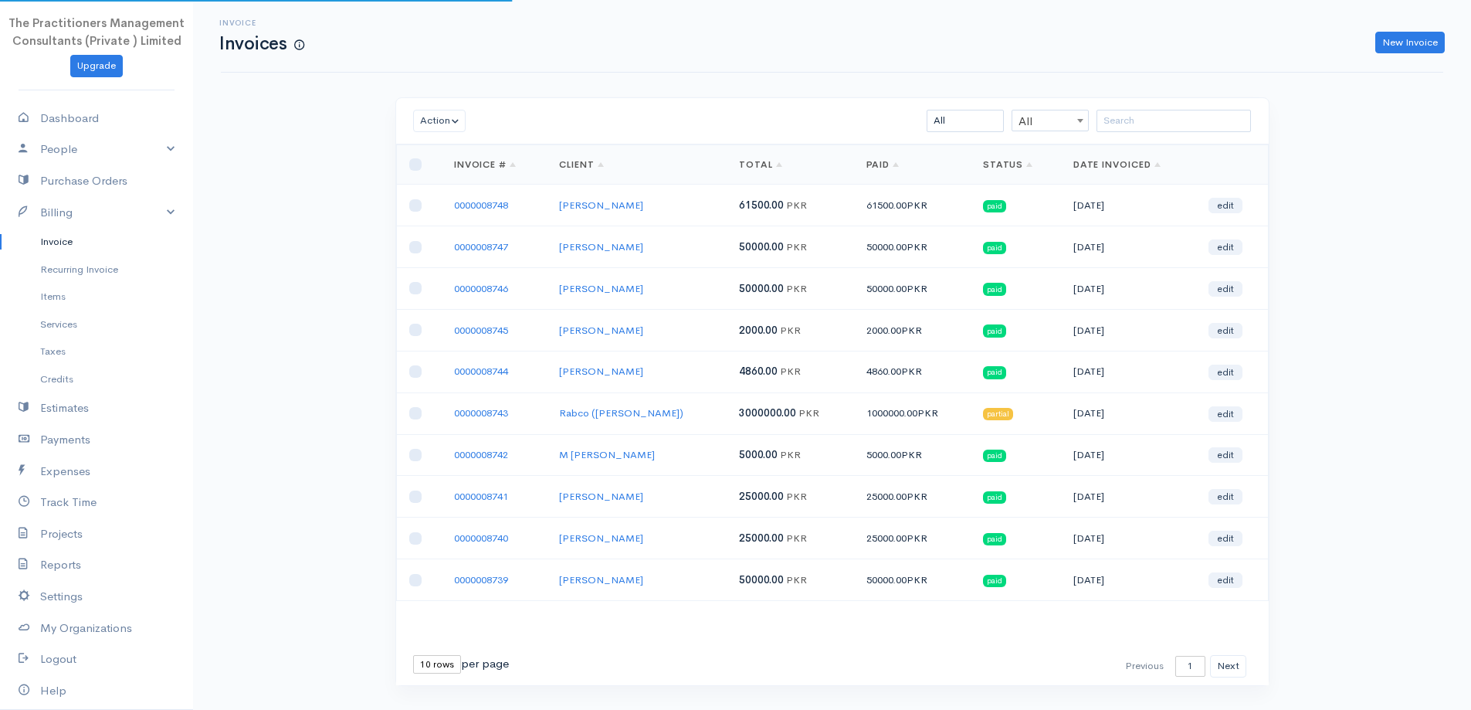
click at [1131, 100] on div "Action Archive Delete Download PDF Send Mark as Sent Mark Un-Sent Enter Payment…" at bounding box center [832, 121] width 873 height 46
click at [1132, 113] on input "search" at bounding box center [1174, 121] width 154 height 22
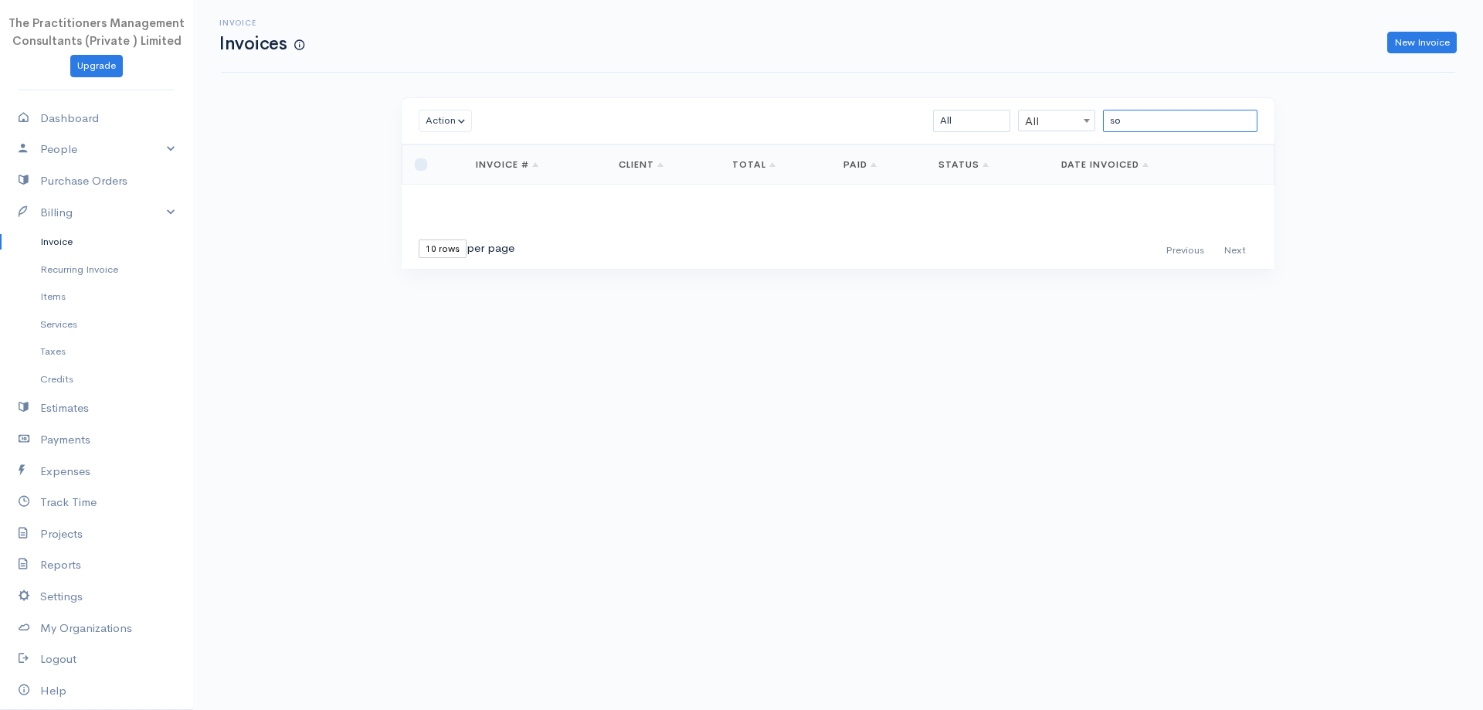
type input "s"
